Goal: Transaction & Acquisition: Purchase product/service

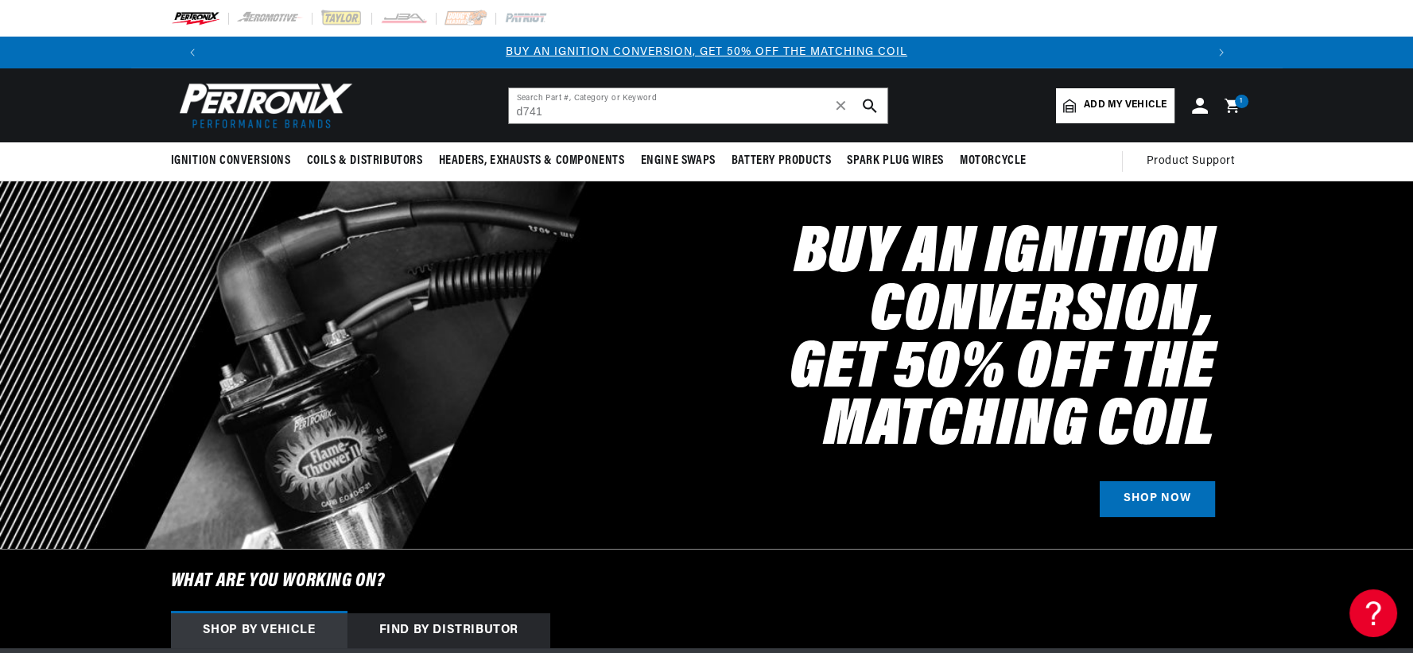
type input "d741"
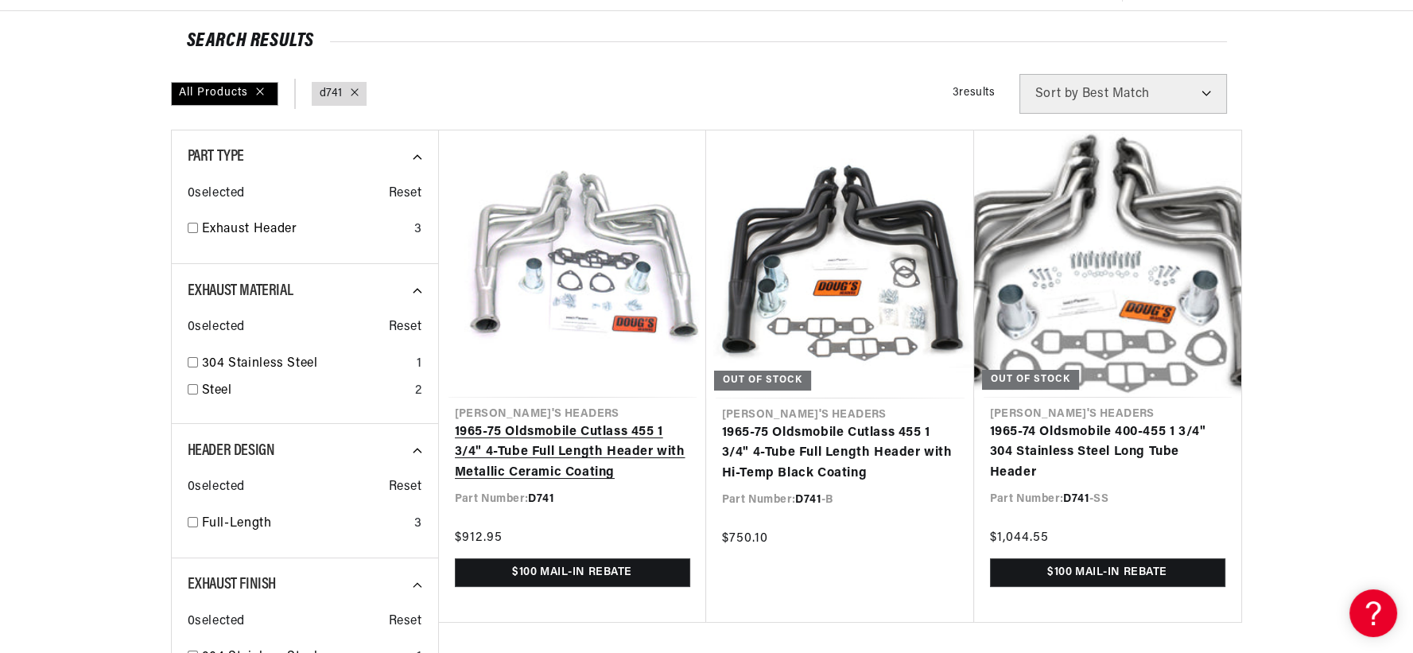
scroll to position [176, 0]
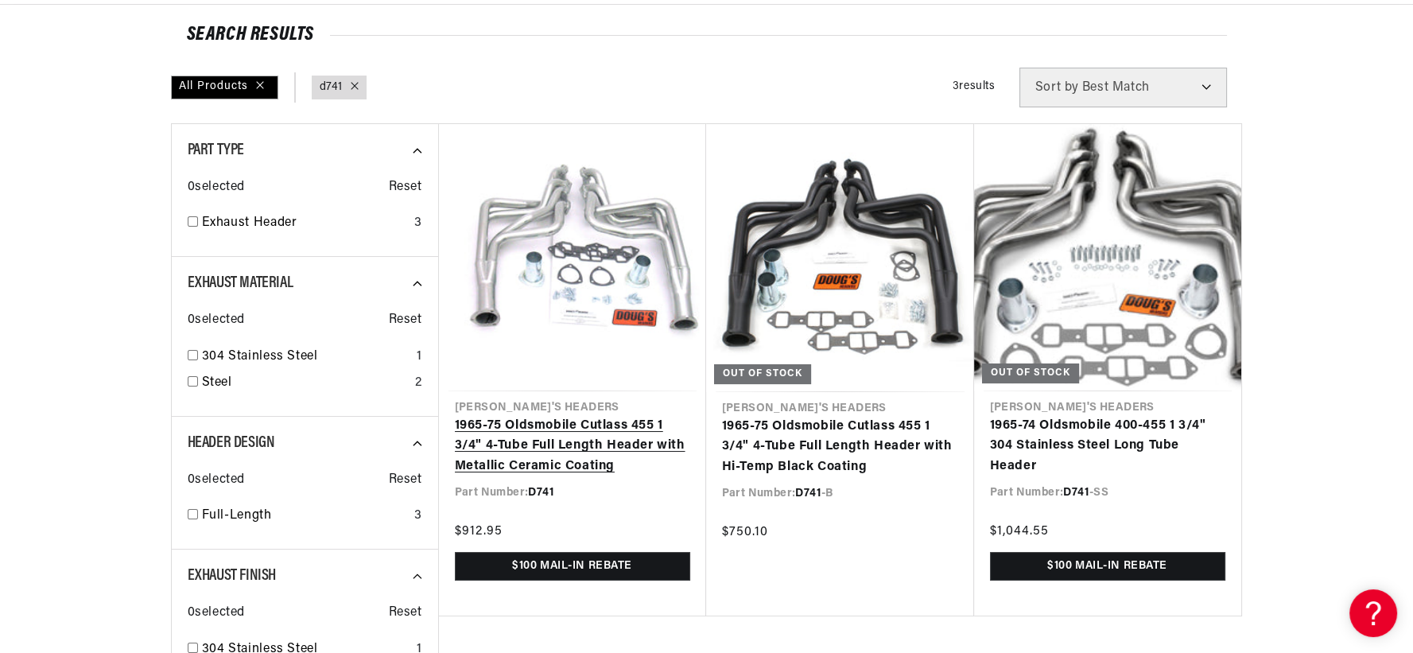
click at [583, 416] on link "1965-75 Oldsmobile Cutlass 455 1 3/4" 4-Tube Full Length Header with Metallic C…" at bounding box center [572, 446] width 235 height 61
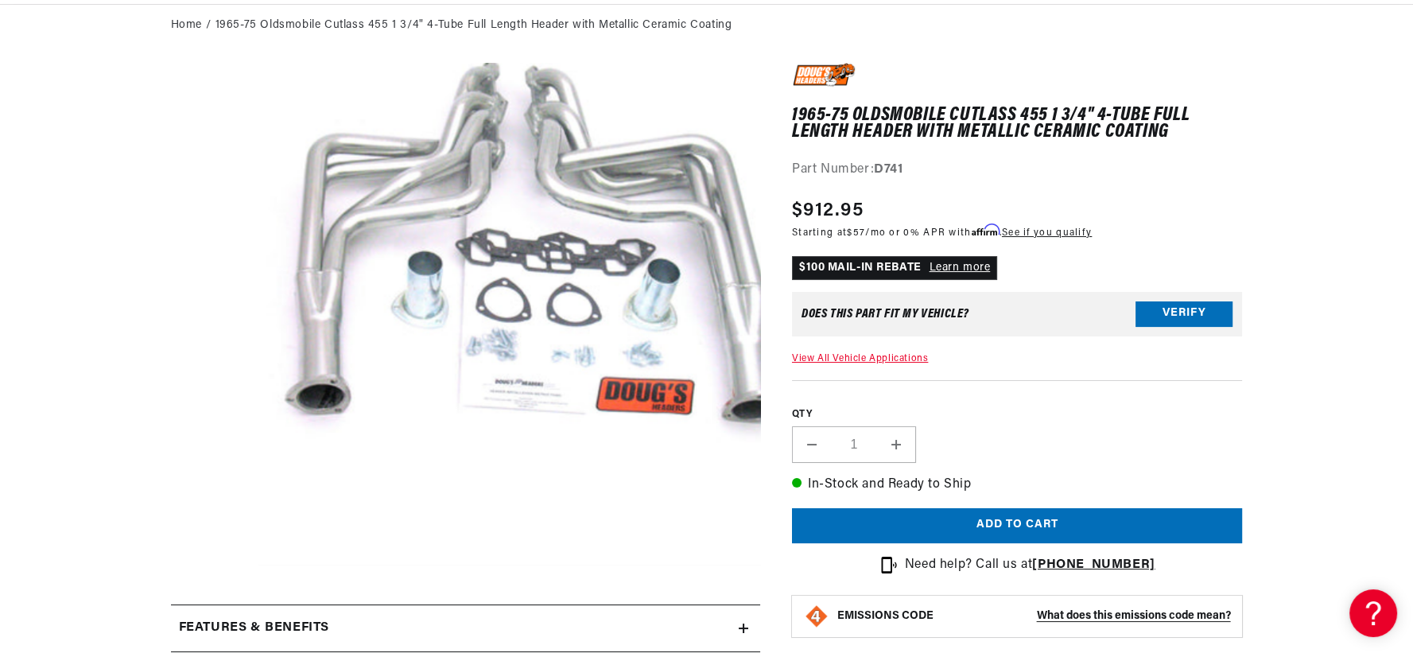
scroll to position [0, 993]
